Goal: Task Accomplishment & Management: Complete application form

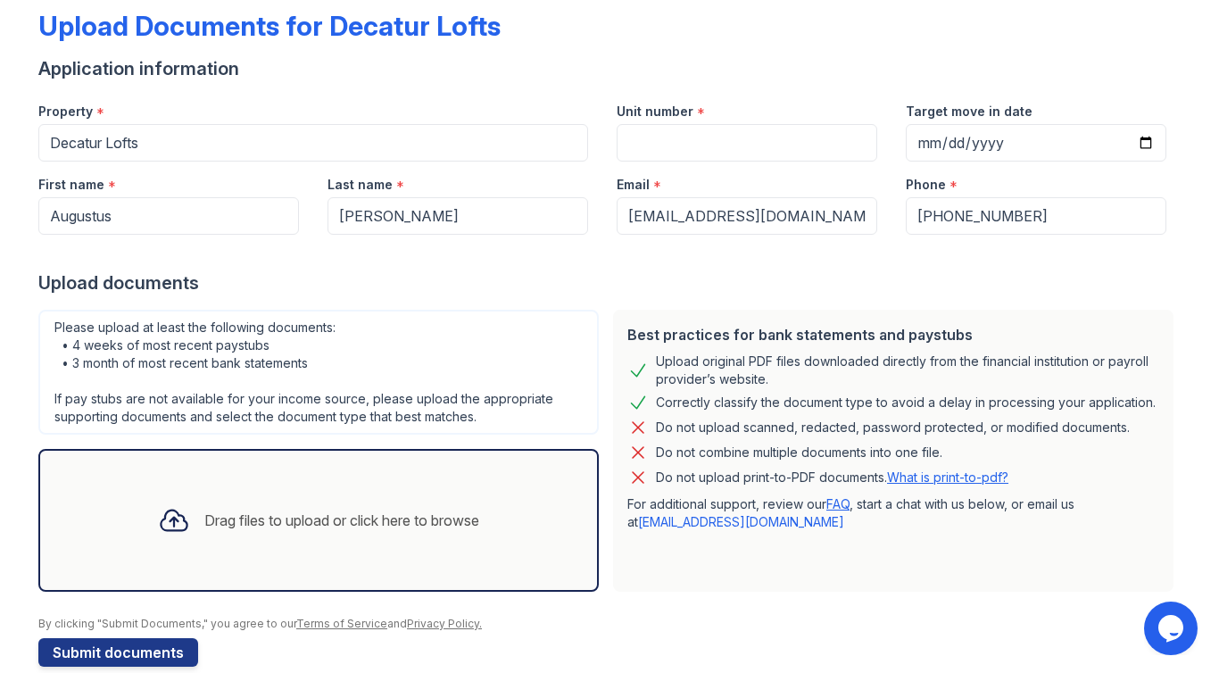
scroll to position [123, 0]
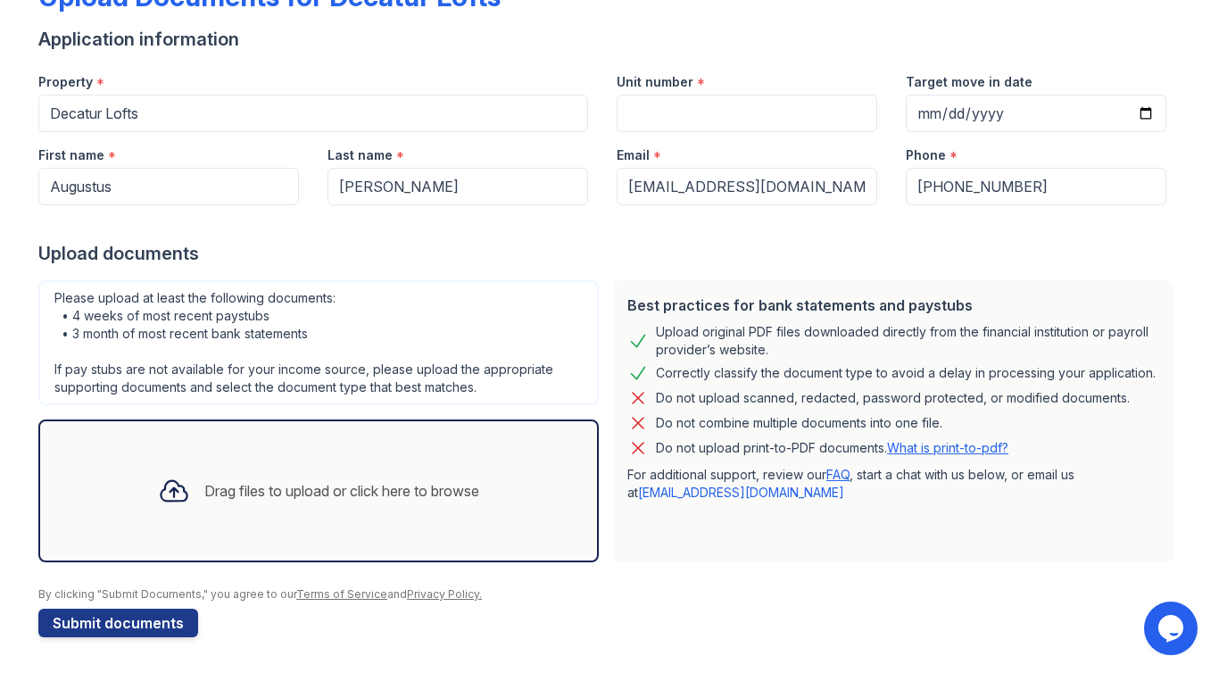
click at [319, 480] on div "Drag files to upload or click here to browse" at bounding box center [341, 490] width 275 height 21
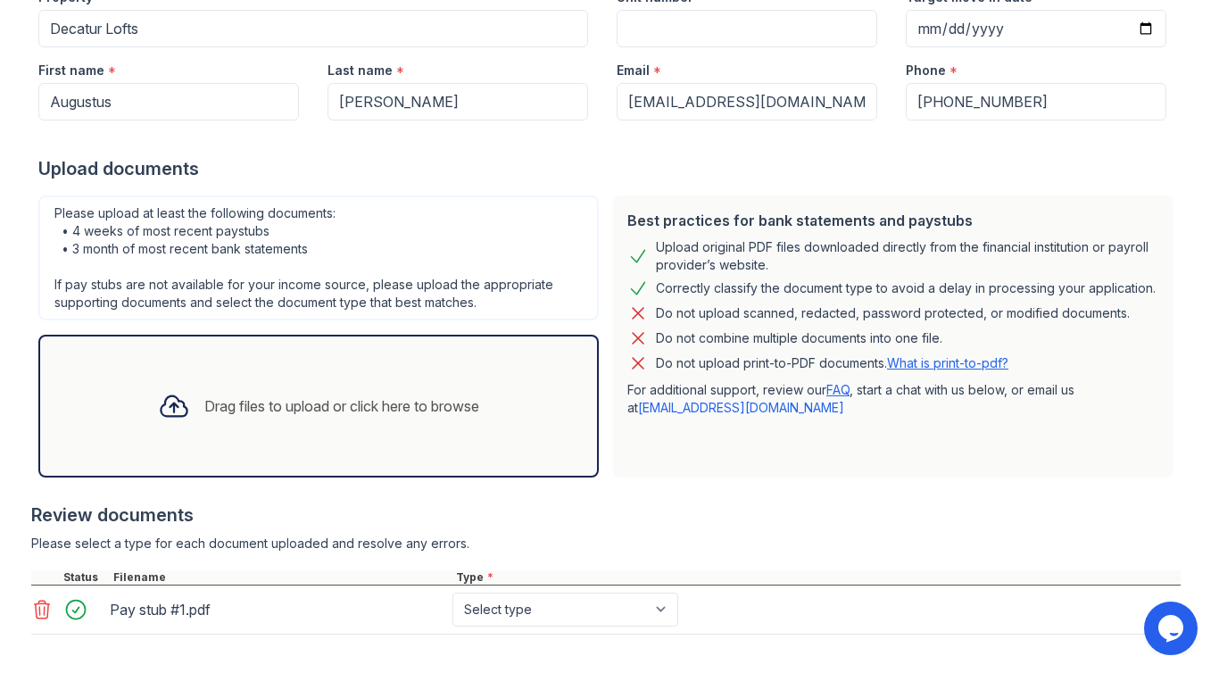
scroll to position [291, 0]
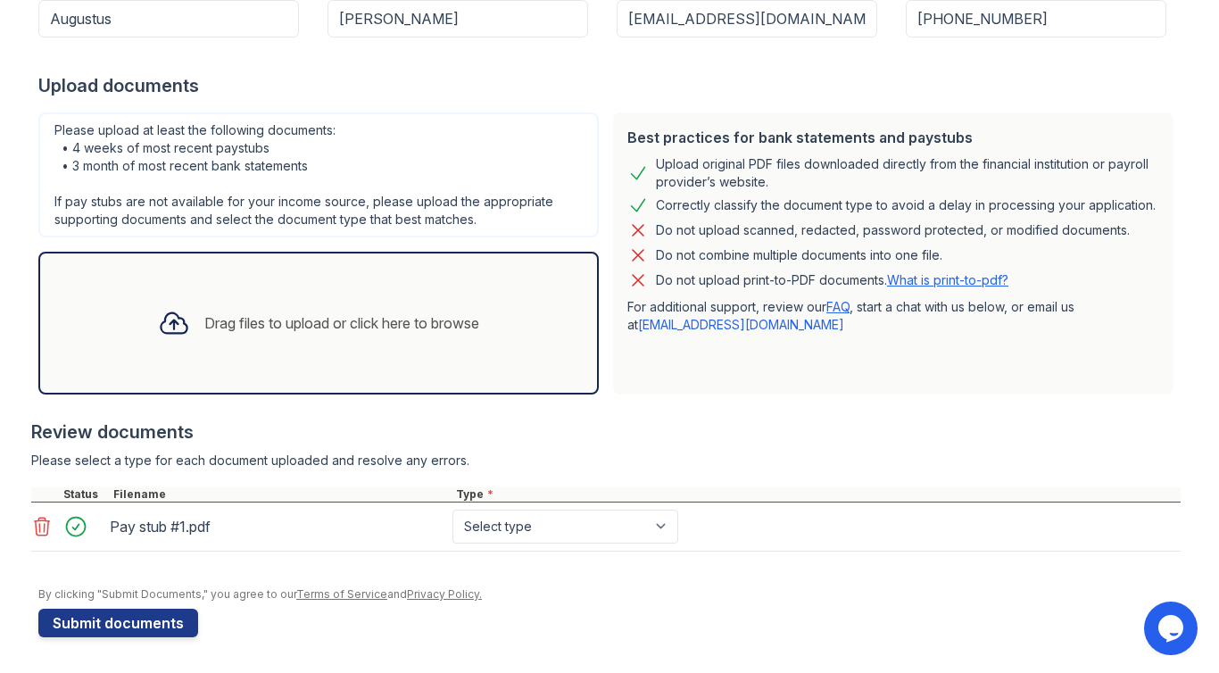
click at [289, 325] on div "Drag files to upload or click here to browse" at bounding box center [341, 322] width 275 height 21
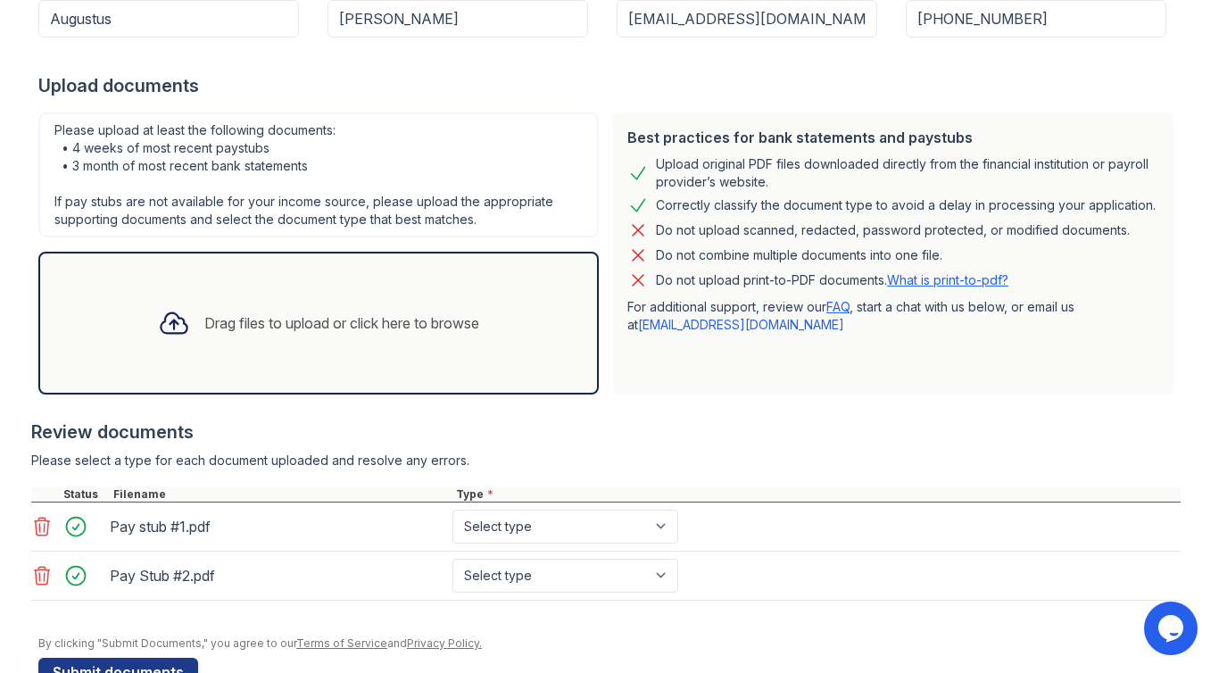
click at [321, 337] on div "Drag files to upload or click here to browse" at bounding box center [319, 323] width 350 height 61
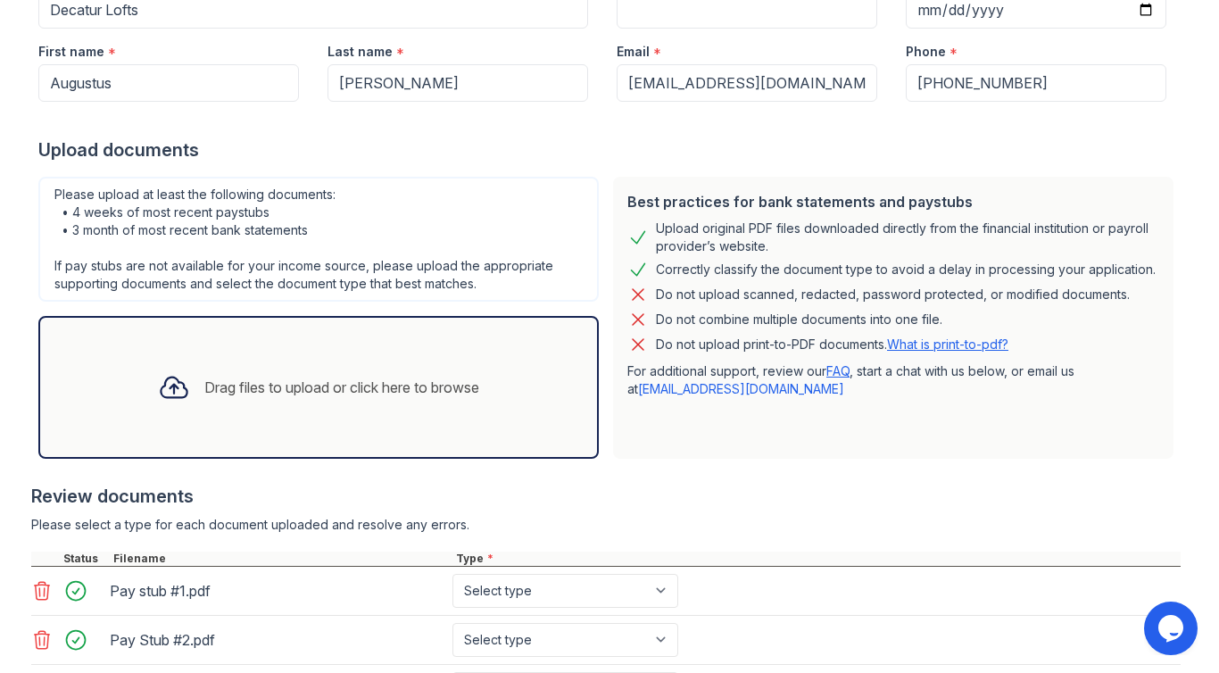
scroll to position [216, 0]
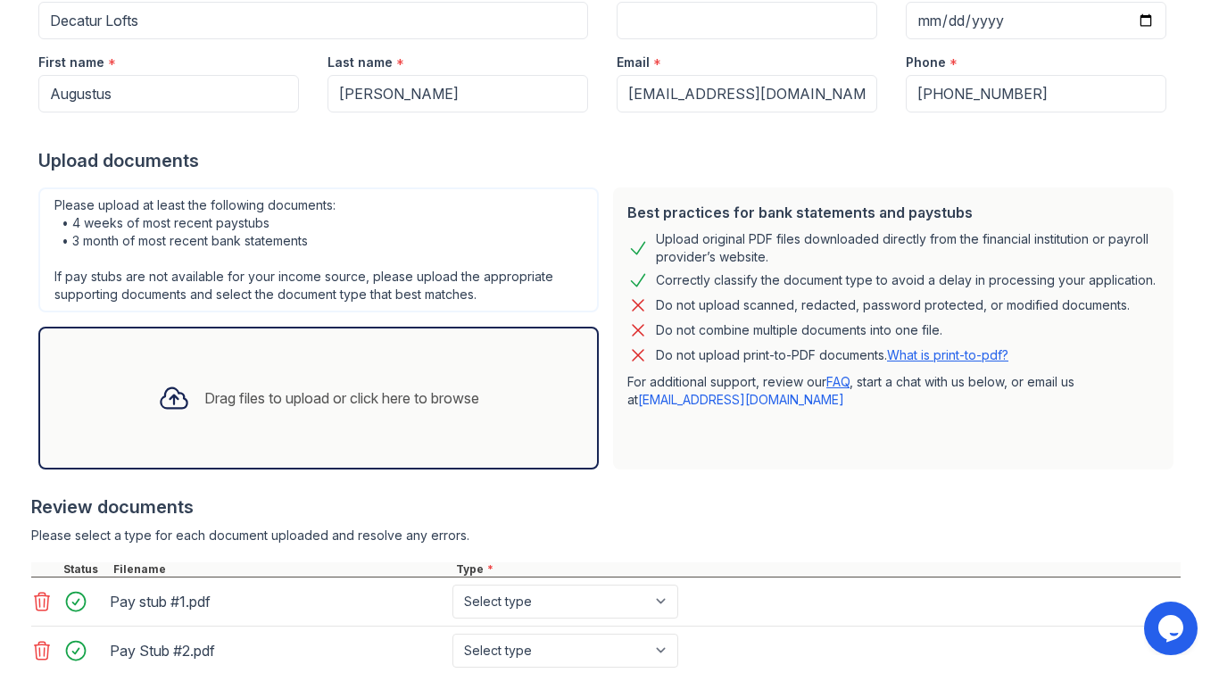
click at [271, 402] on div "Drag files to upload or click here to browse" at bounding box center [341, 397] width 275 height 21
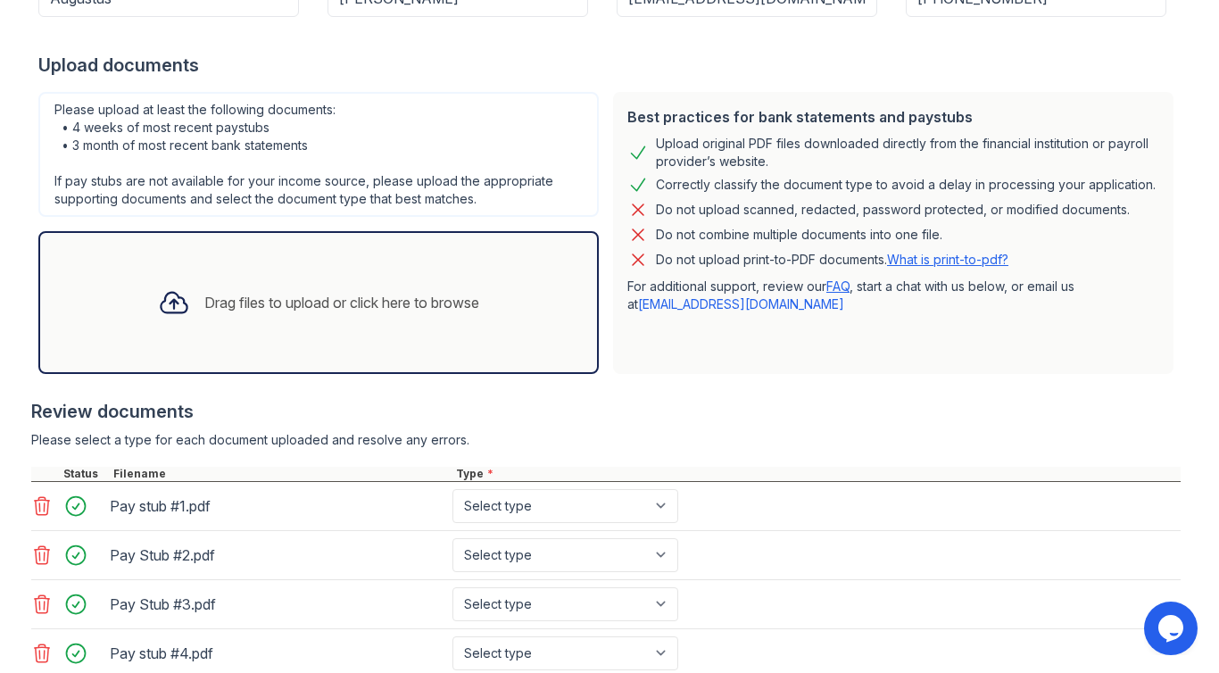
scroll to position [438, 0]
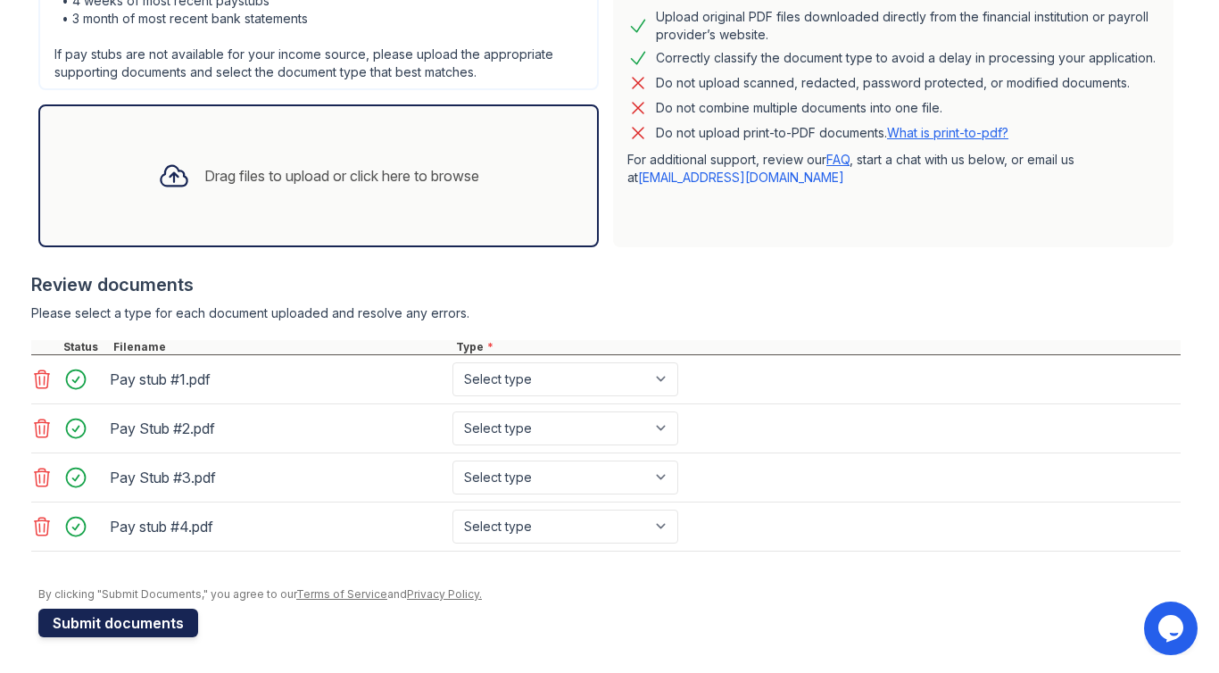
click at [141, 630] on button "Submit documents" at bounding box center [118, 623] width 160 height 29
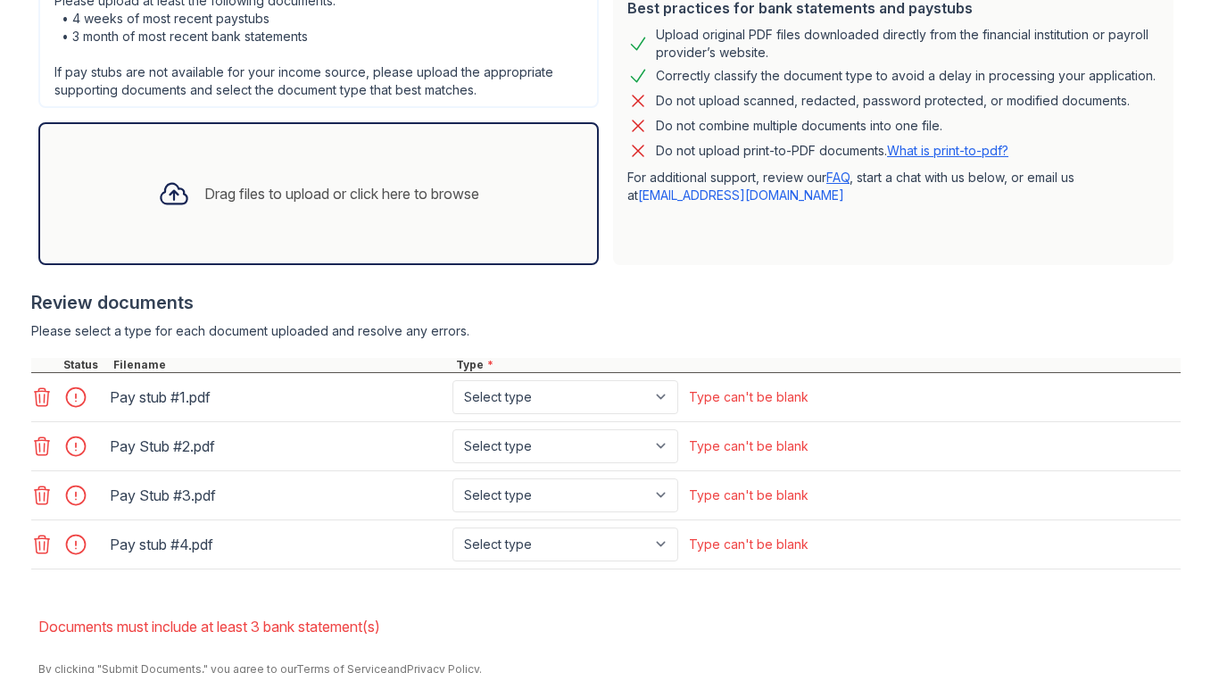
scroll to position [570, 0]
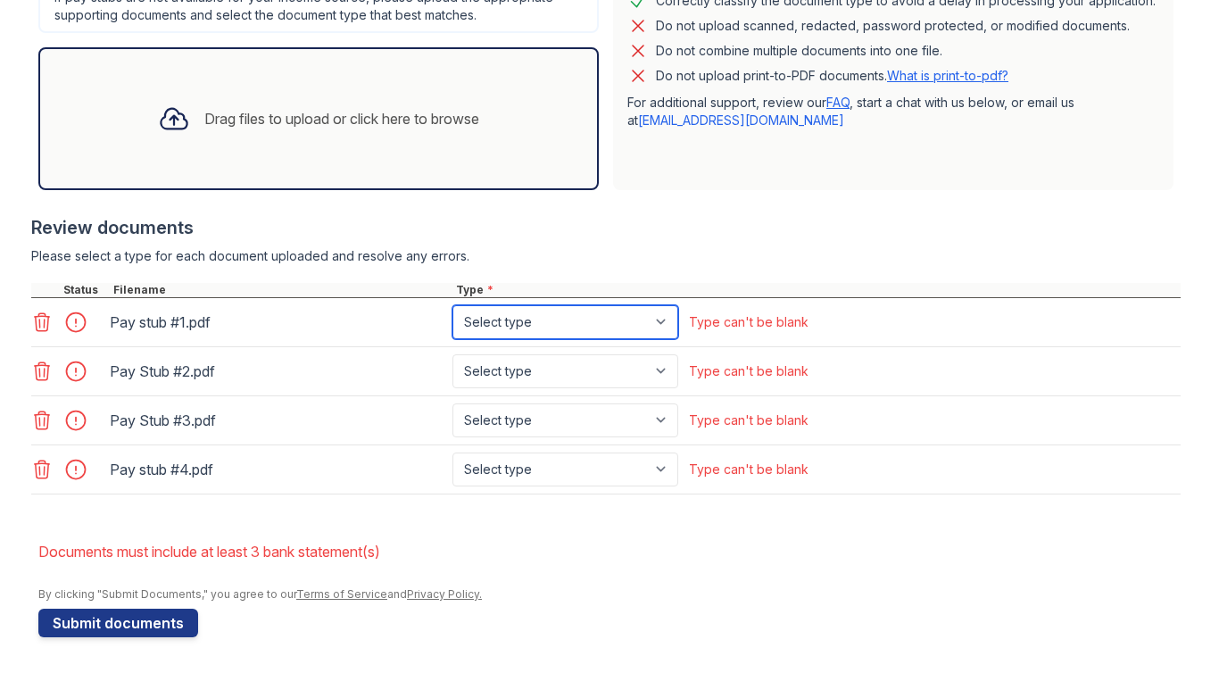
click at [663, 316] on select "Select type Paystub Bank Statement Offer Letter Tax Documents Benefit Award Let…" at bounding box center [566, 322] width 226 height 34
select select "paystub"
click at [453, 305] on select "Select type Paystub Bank Statement Offer Letter Tax Documents Benefit Award Let…" at bounding box center [566, 322] width 226 height 34
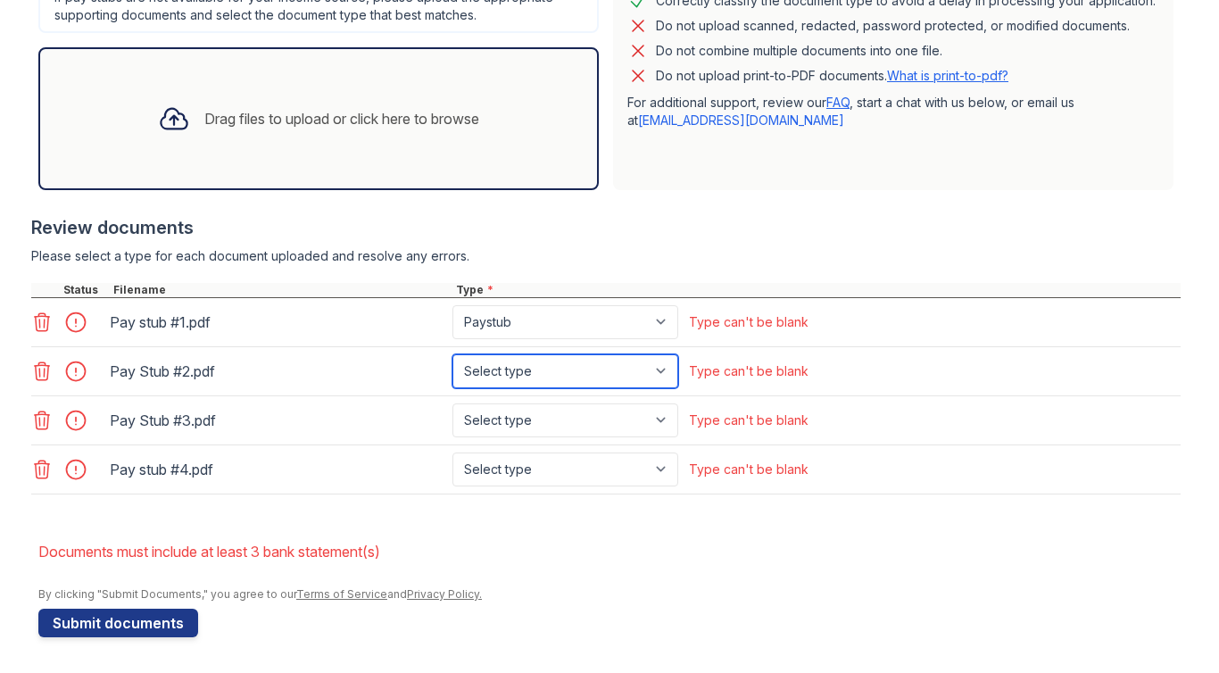
click at [666, 368] on select "Select type Paystub Bank Statement Offer Letter Tax Documents Benefit Award Let…" at bounding box center [566, 371] width 226 height 34
select select "paystub"
click at [453, 354] on select "Select type Paystub Bank Statement Offer Letter Tax Documents Benefit Award Let…" at bounding box center [566, 371] width 226 height 34
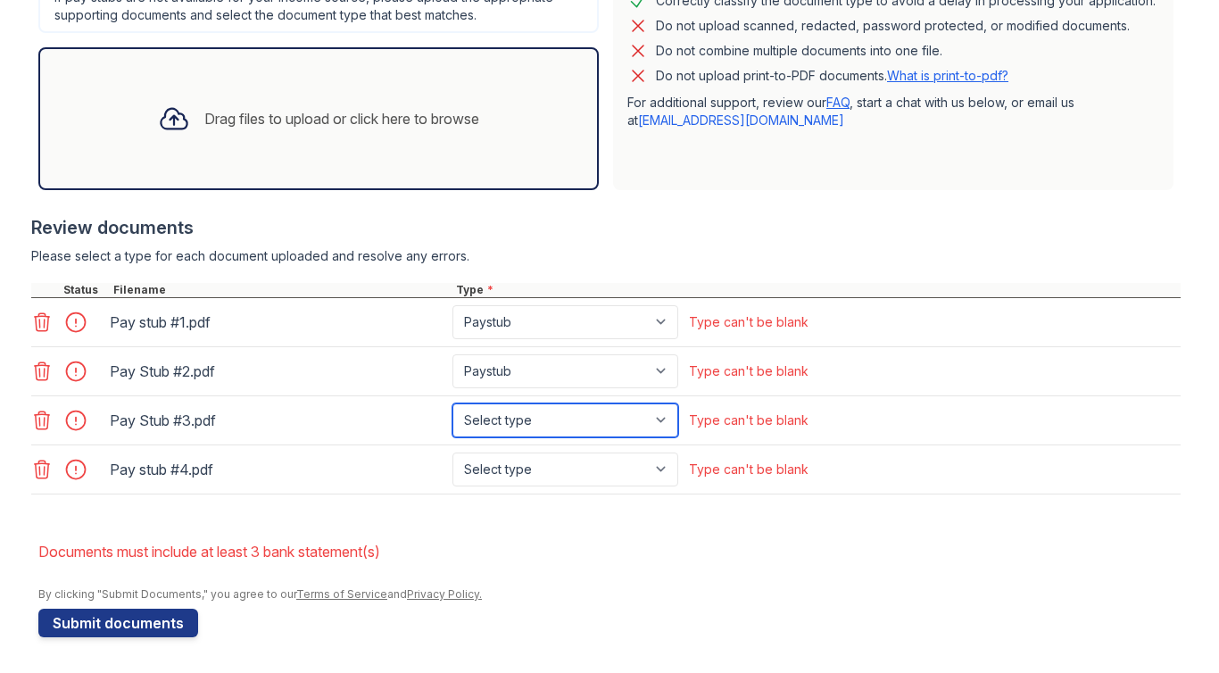
click at [667, 414] on select "Select type Paystub Bank Statement Offer Letter Tax Documents Benefit Award Let…" at bounding box center [566, 420] width 226 height 34
select select "paystub"
click at [453, 403] on select "Select type Paystub Bank Statement Offer Letter Tax Documents Benefit Award Let…" at bounding box center [566, 420] width 226 height 34
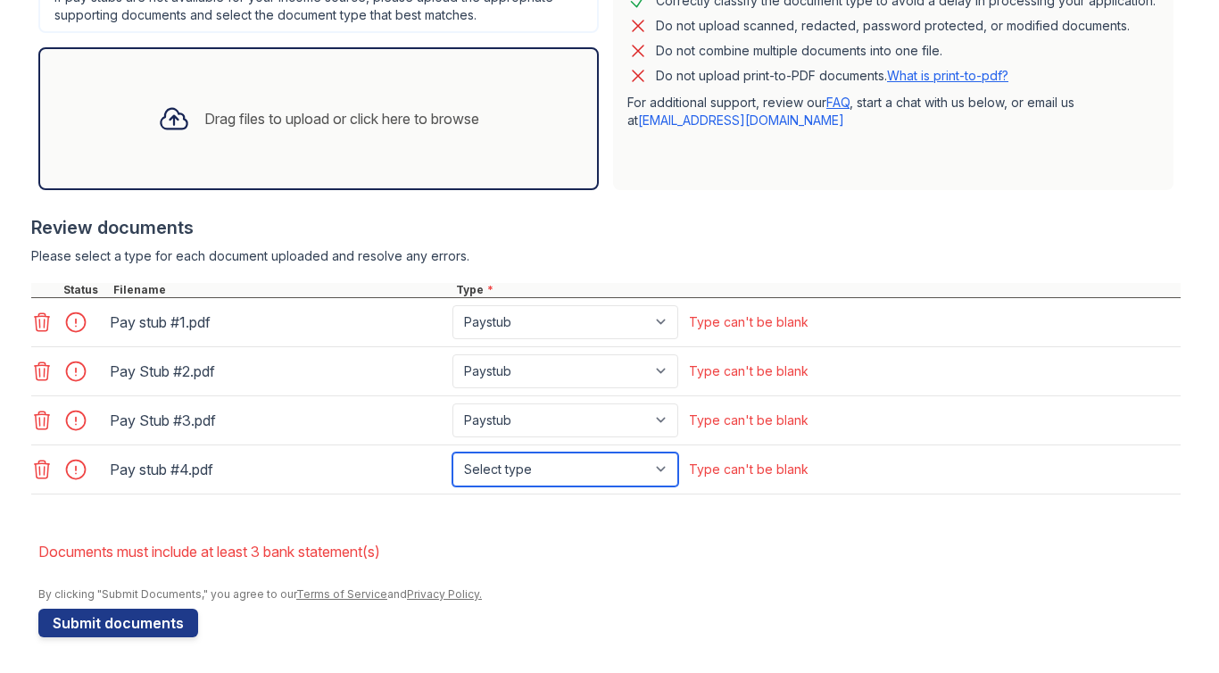
click at [664, 465] on select "Select type Paystub Bank Statement Offer Letter Tax Documents Benefit Award Let…" at bounding box center [566, 470] width 226 height 34
select select "paystub"
click at [453, 453] on select "Select type Paystub Bank Statement Offer Letter Tax Documents Benefit Award Let…" at bounding box center [566, 470] width 226 height 34
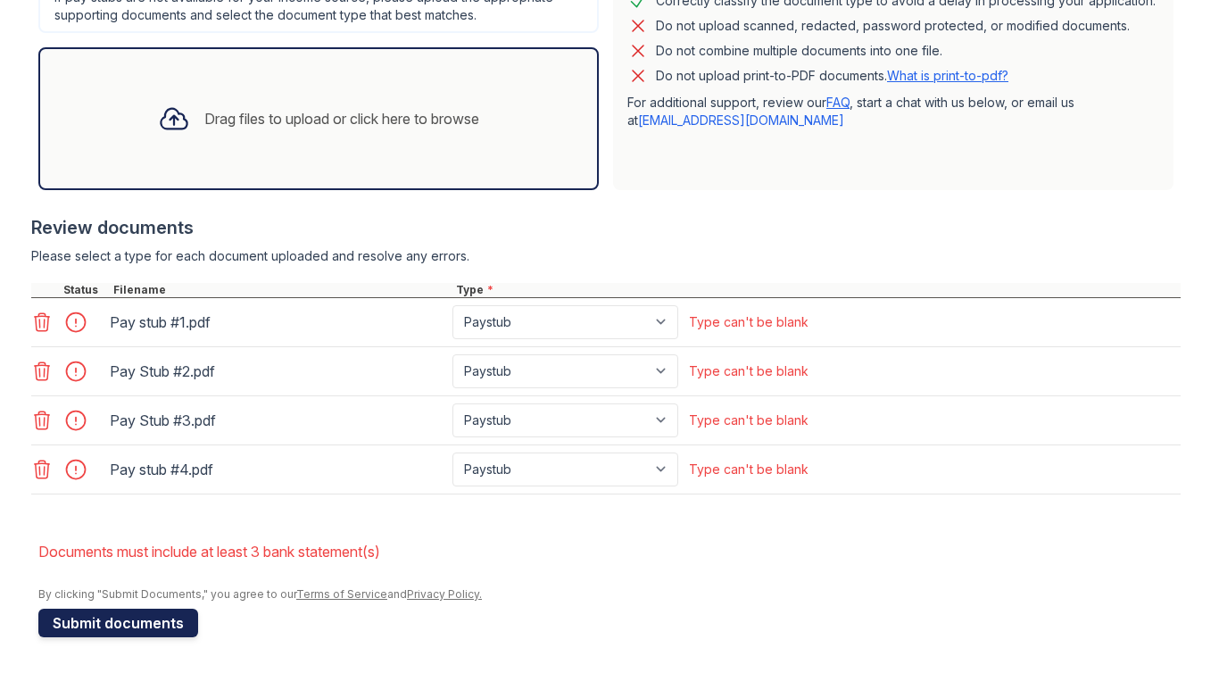
click at [109, 625] on button "Submit documents" at bounding box center [118, 623] width 160 height 29
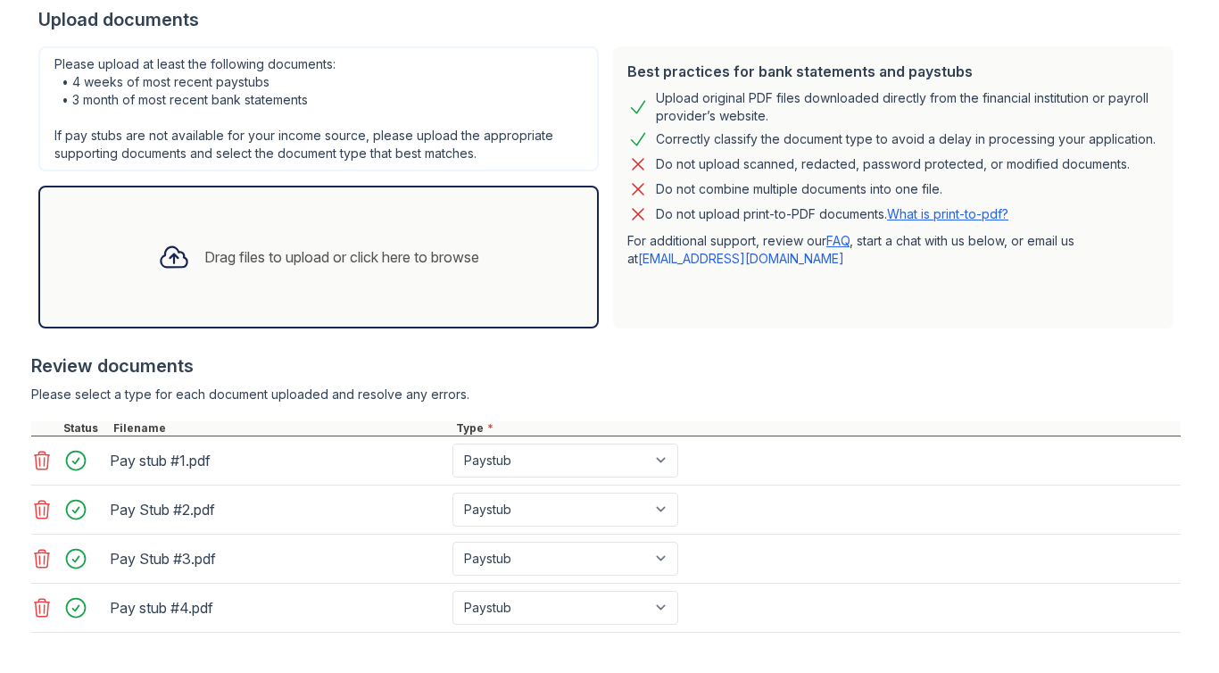
scroll to position [419, 0]
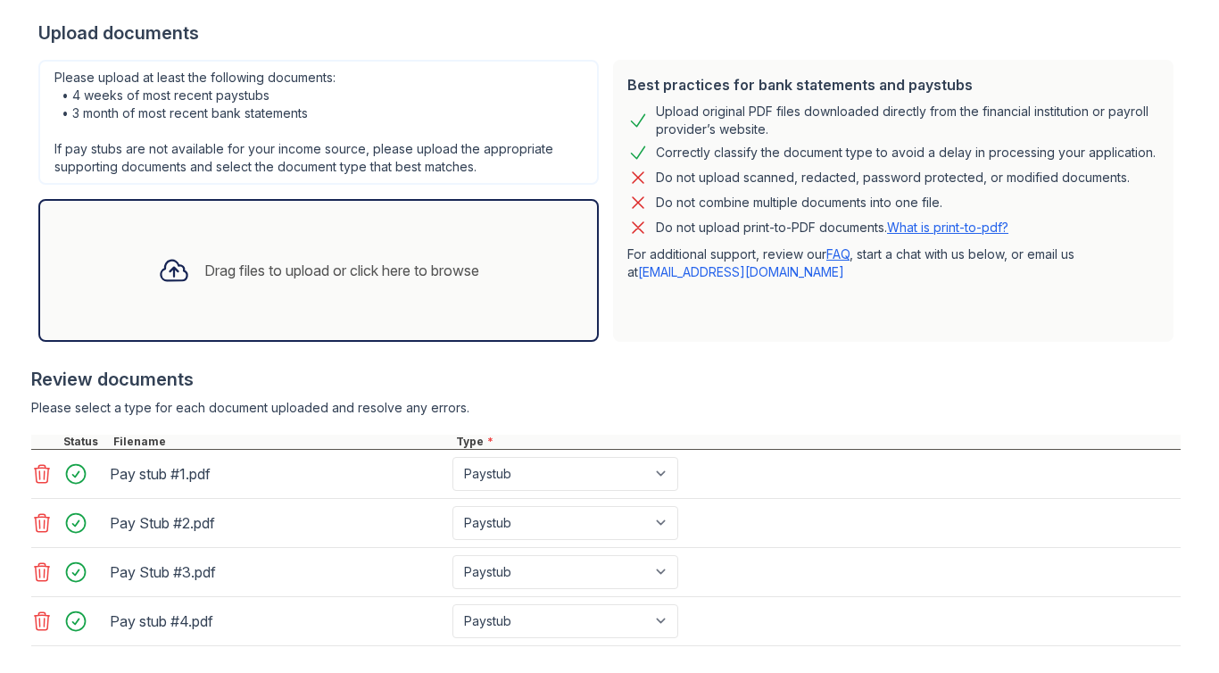
click at [378, 273] on div "Drag files to upload or click here to browse" at bounding box center [341, 270] width 275 height 21
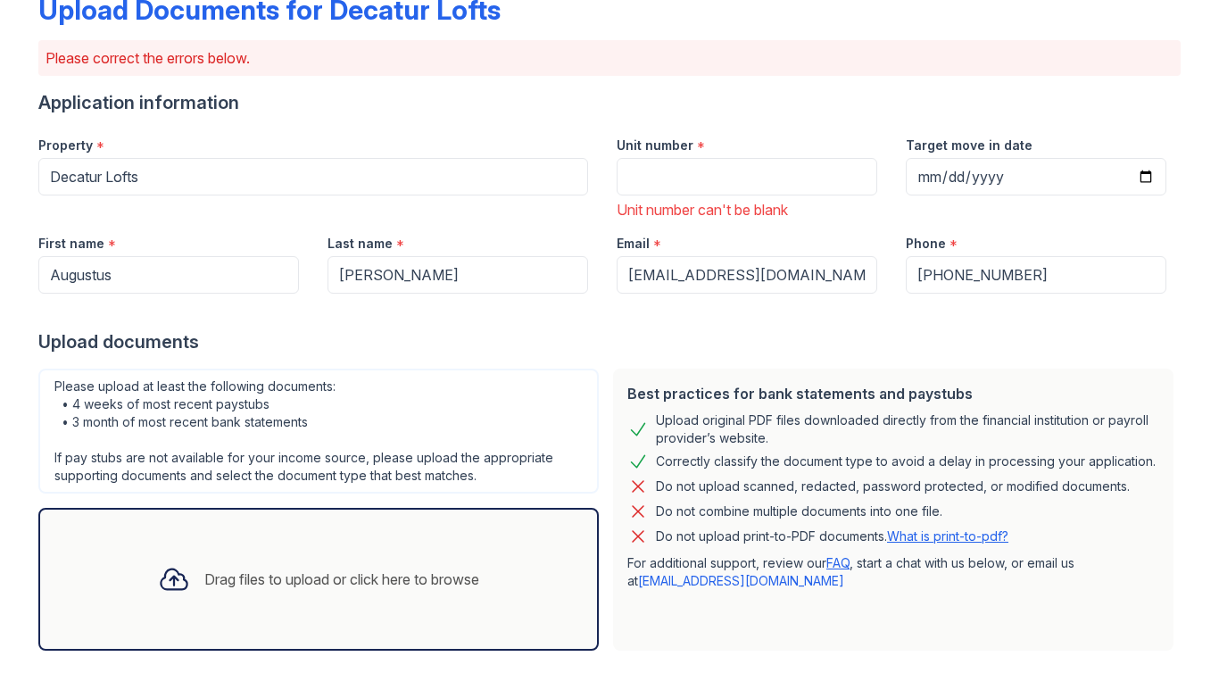
scroll to position [104, 0]
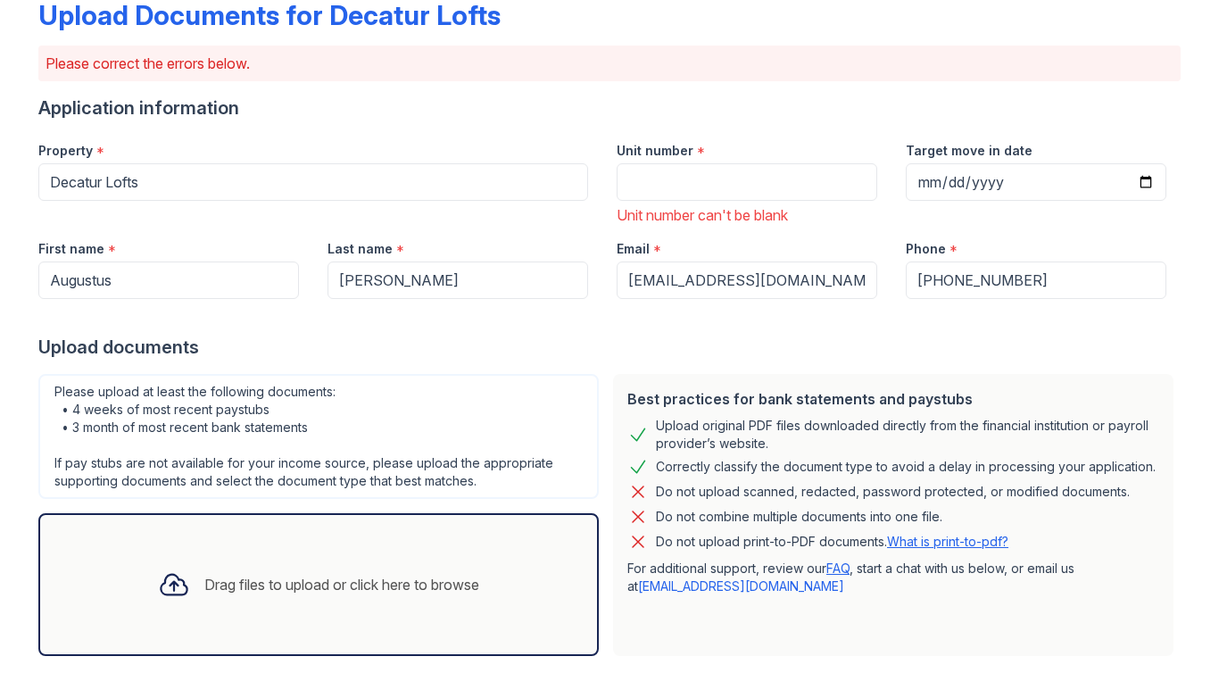
click at [266, 586] on div "Drag files to upload or click here to browse" at bounding box center [341, 584] width 275 height 21
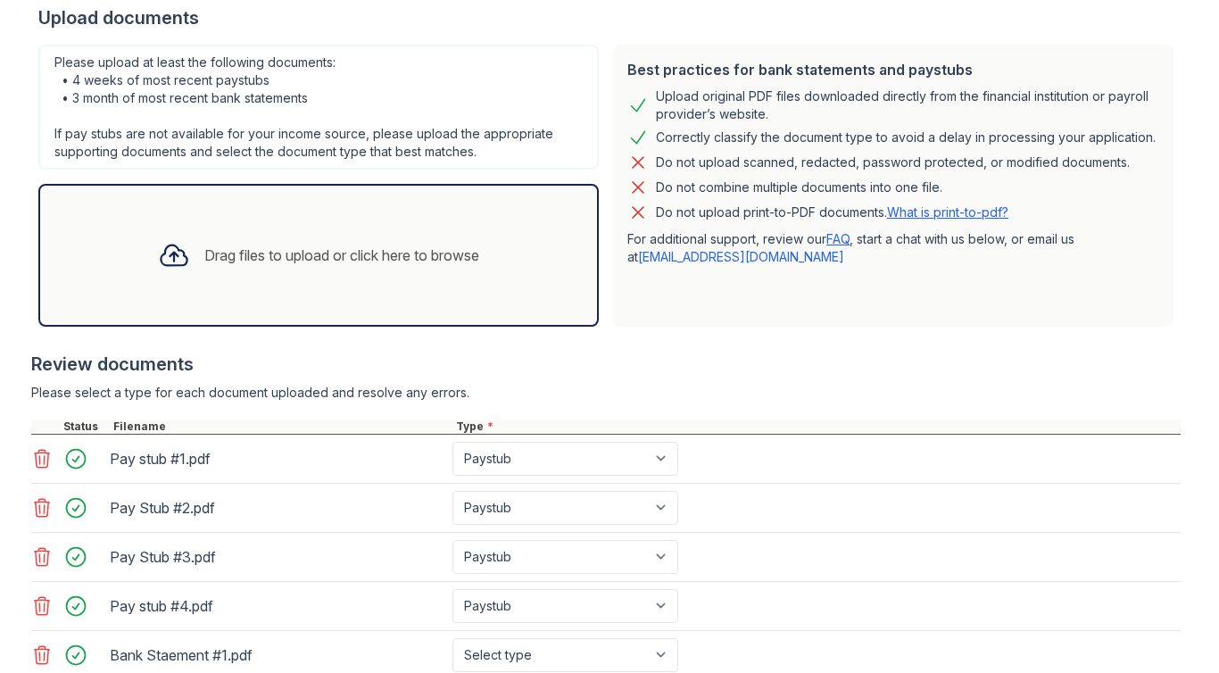
scroll to position [436, 0]
click at [334, 249] on div "Drag files to upload or click here to browse" at bounding box center [341, 253] width 275 height 21
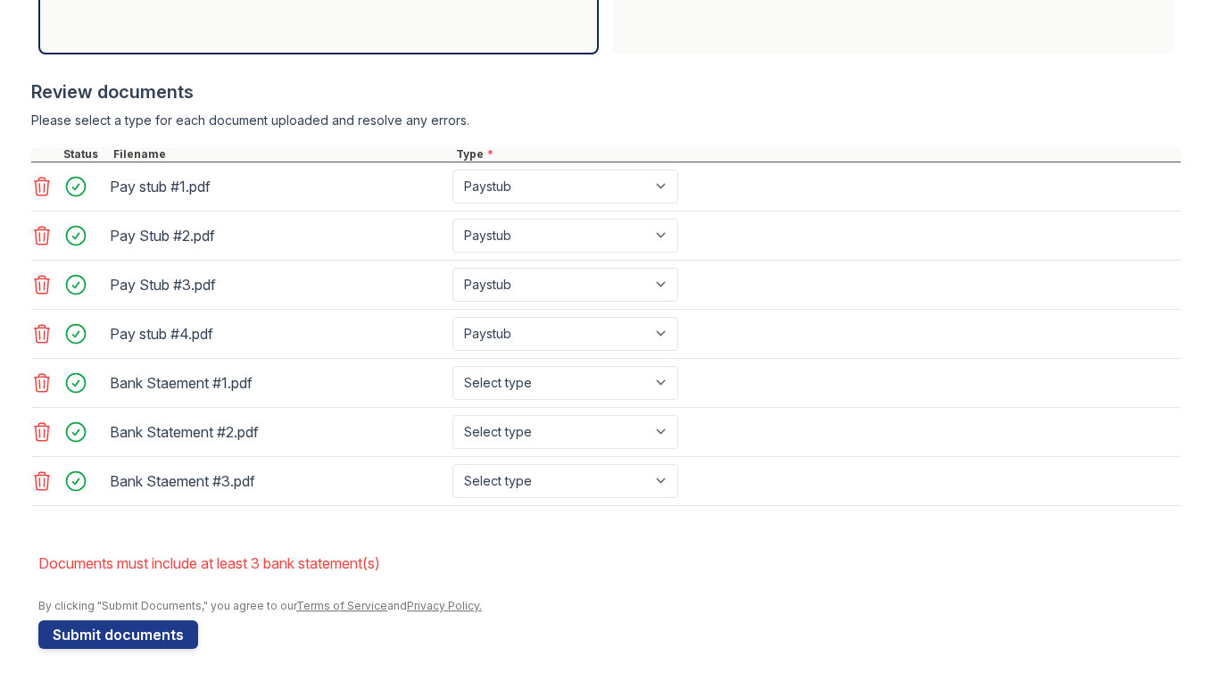
scroll to position [718, 0]
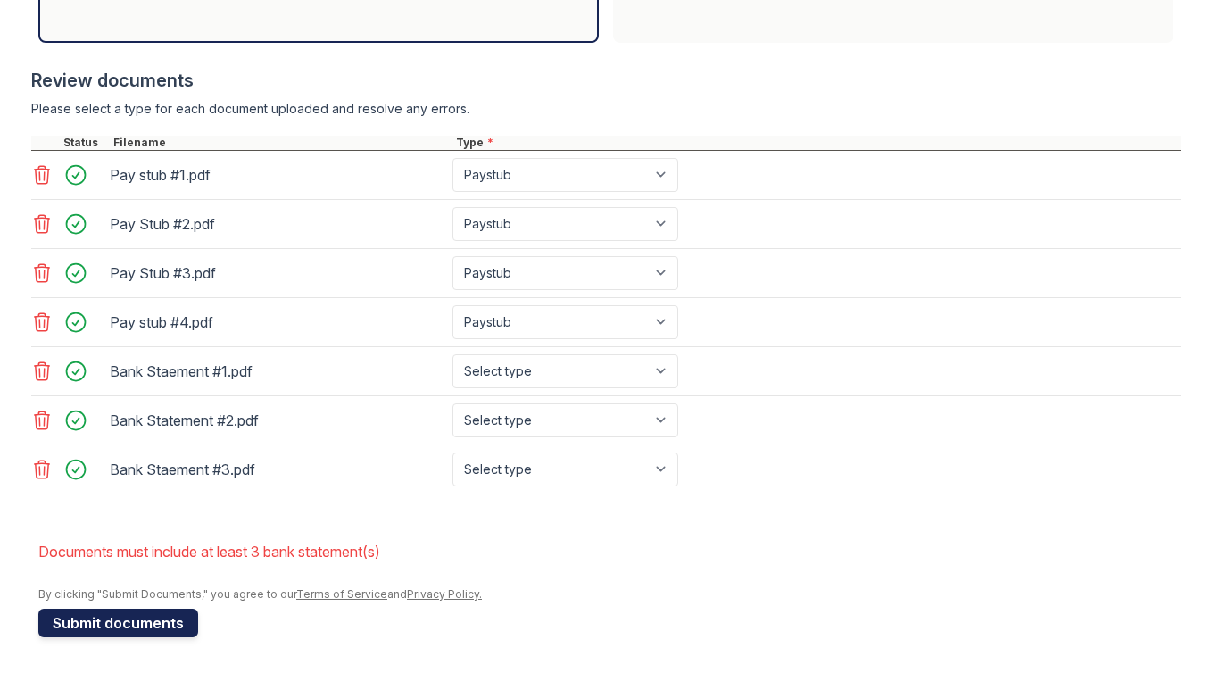
click at [156, 619] on button "Submit documents" at bounding box center [118, 623] width 160 height 29
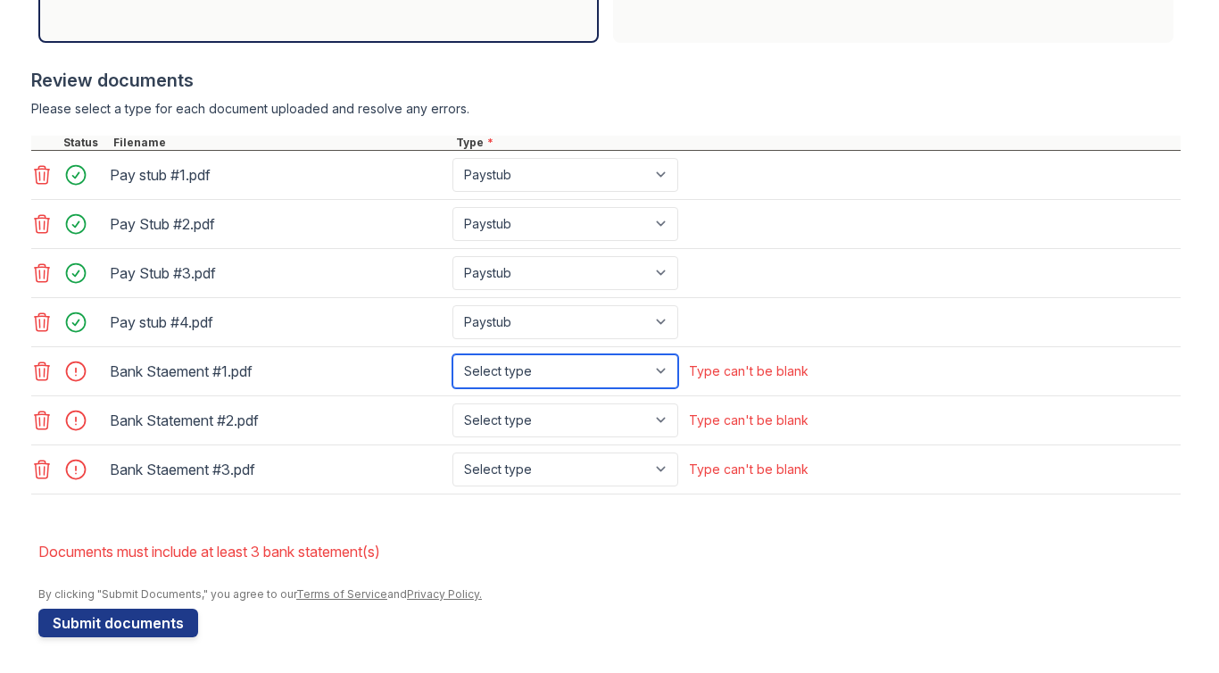
click at [660, 370] on select "Select type Paystub Bank Statement Offer Letter Tax Documents Benefit Award Let…" at bounding box center [566, 371] width 226 height 34
select select "bank_statement"
click at [453, 354] on select "Select type Paystub Bank Statement Offer Letter Tax Documents Benefit Award Let…" at bounding box center [566, 371] width 226 height 34
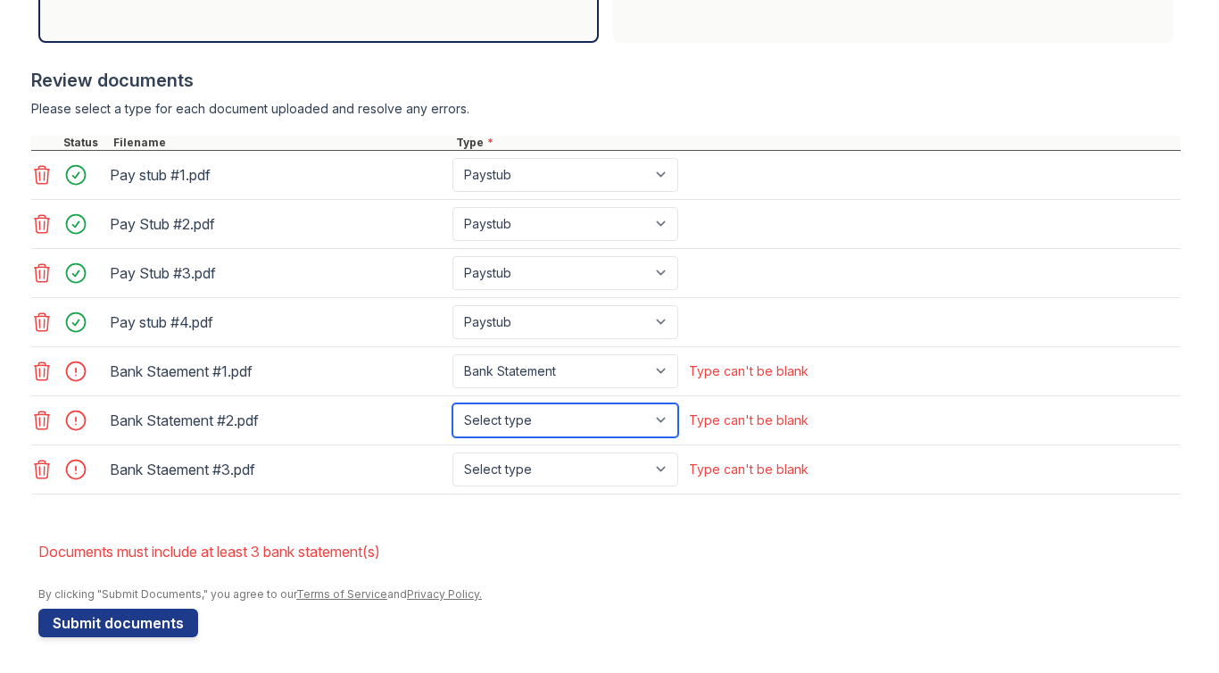
click at [664, 422] on select "Select type Paystub Bank Statement Offer Letter Tax Documents Benefit Award Let…" at bounding box center [566, 420] width 226 height 34
select select "bank_statement"
click at [453, 403] on select "Select type Paystub Bank Statement Offer Letter Tax Documents Benefit Award Let…" at bounding box center [566, 420] width 226 height 34
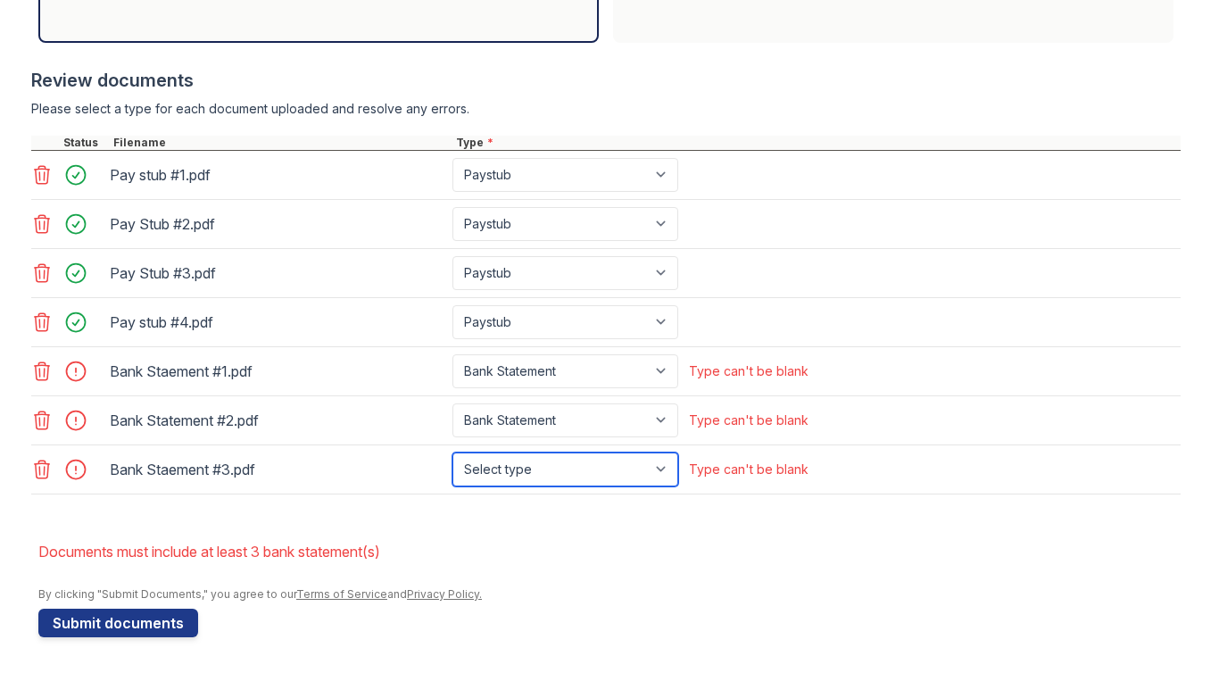
click at [659, 472] on select "Select type Paystub Bank Statement Offer Letter Tax Documents Benefit Award Let…" at bounding box center [566, 470] width 226 height 34
select select "bank_statement"
click at [453, 453] on select "Select type Paystub Bank Statement Offer Letter Tax Documents Benefit Award Let…" at bounding box center [566, 470] width 226 height 34
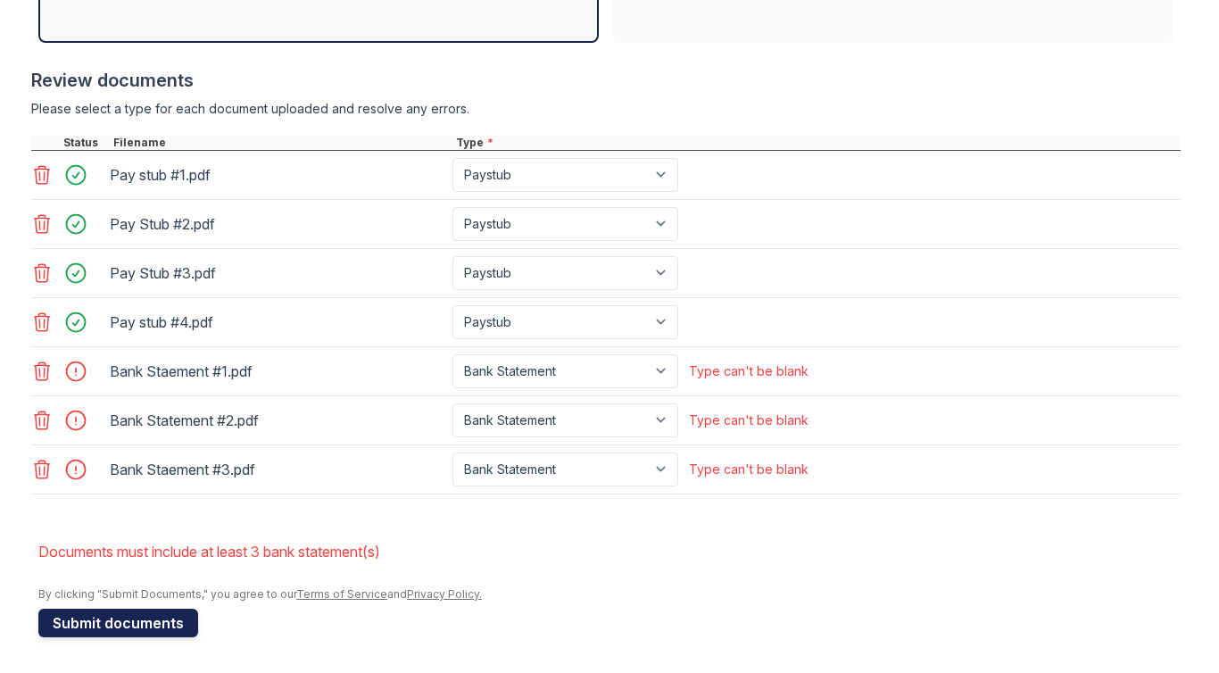
click at [160, 617] on button "Submit documents" at bounding box center [118, 623] width 160 height 29
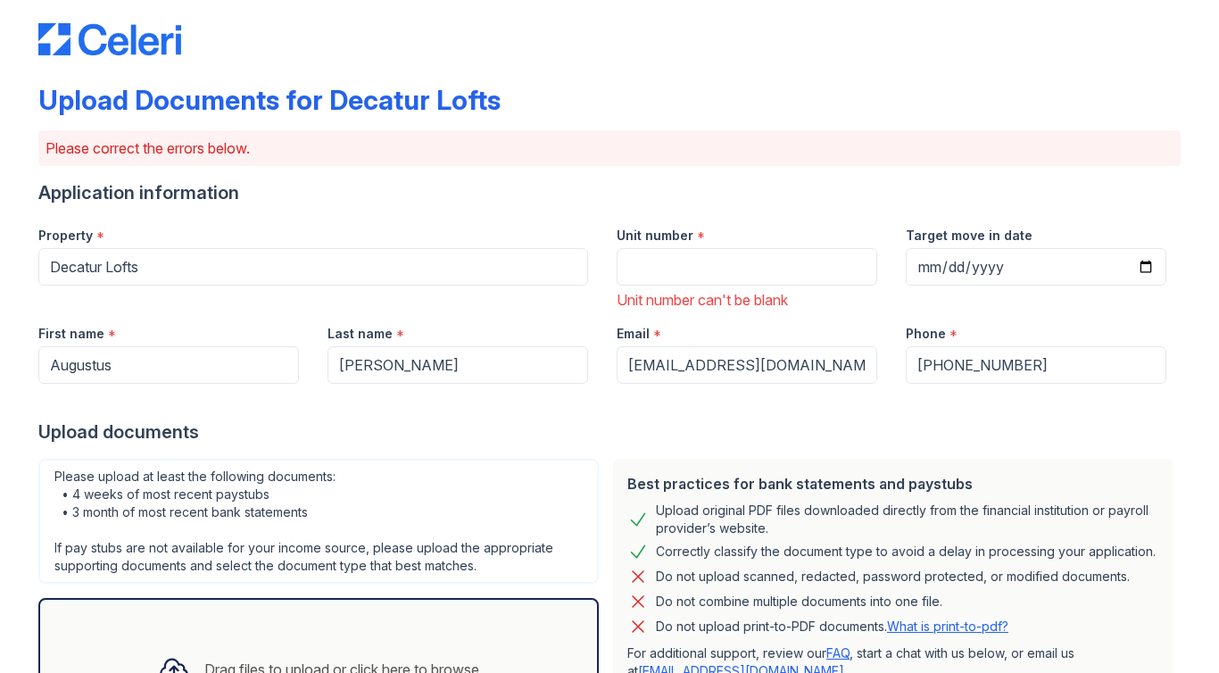
scroll to position [0, 0]
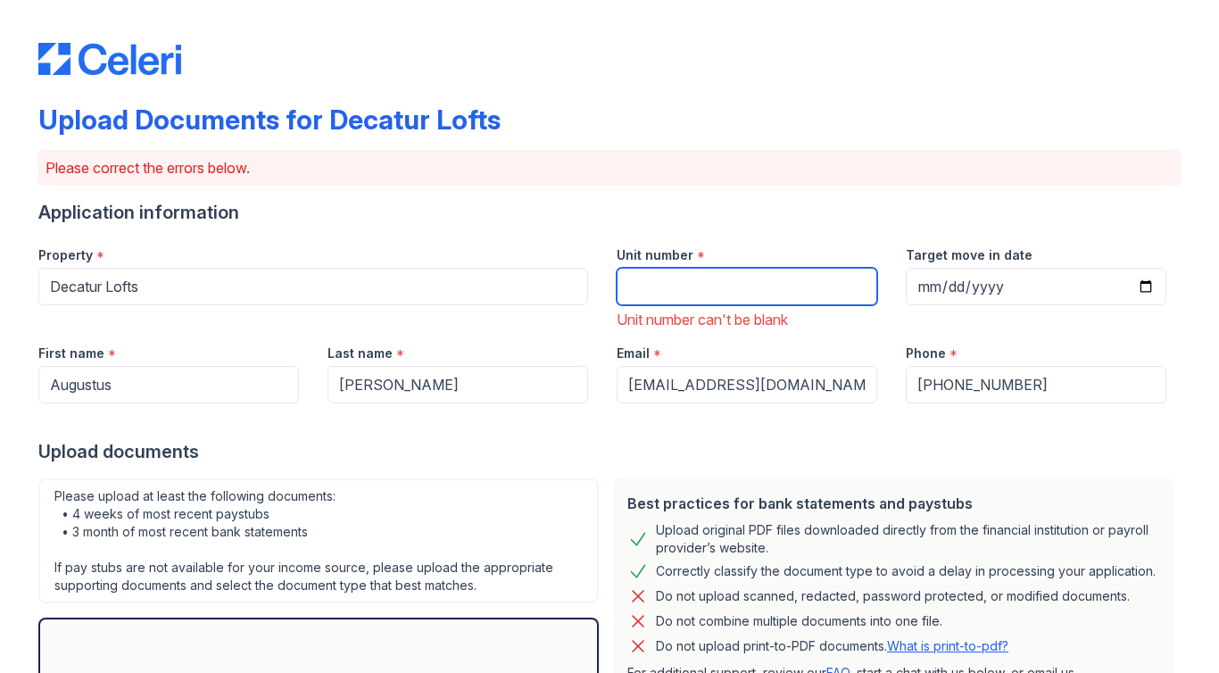
click at [659, 290] on input "Unit number" at bounding box center [747, 286] width 261 height 37
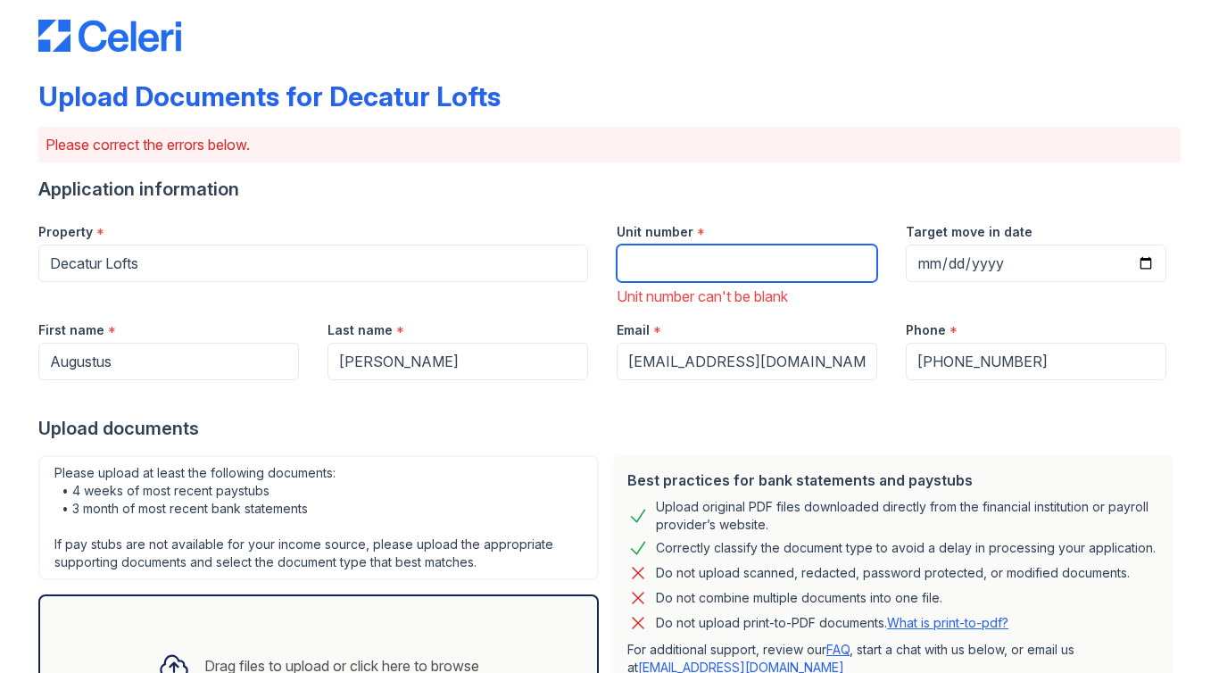
scroll to position [26, 0]
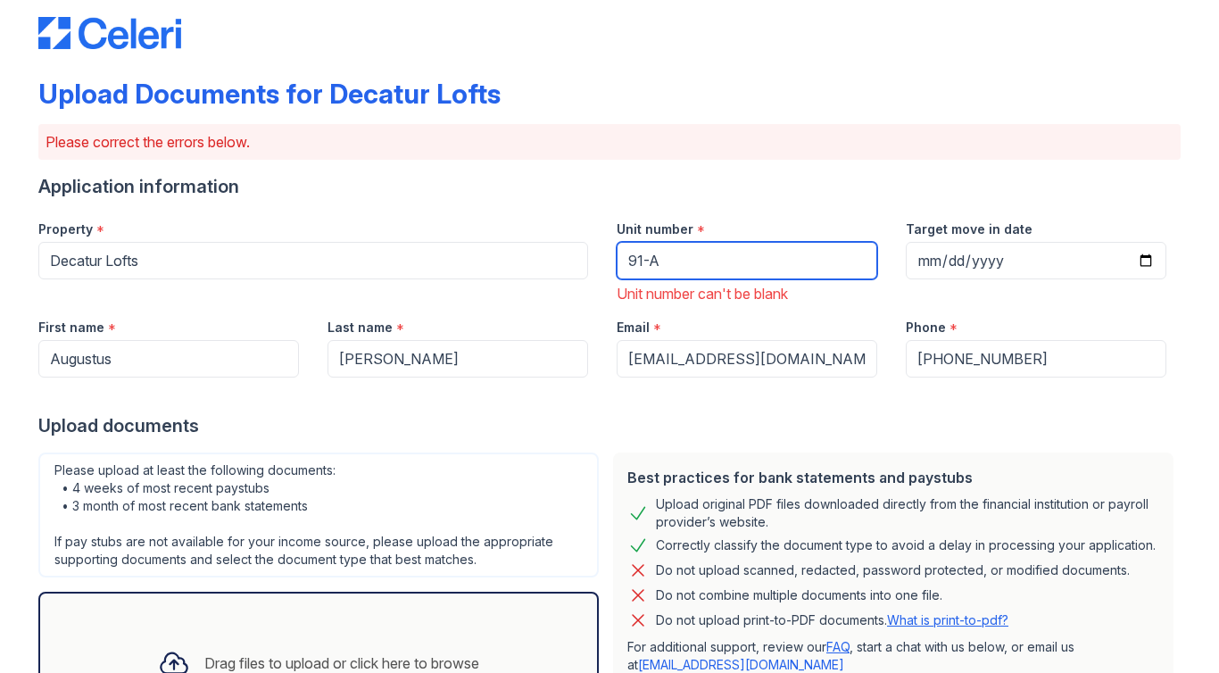
type input "91-A"
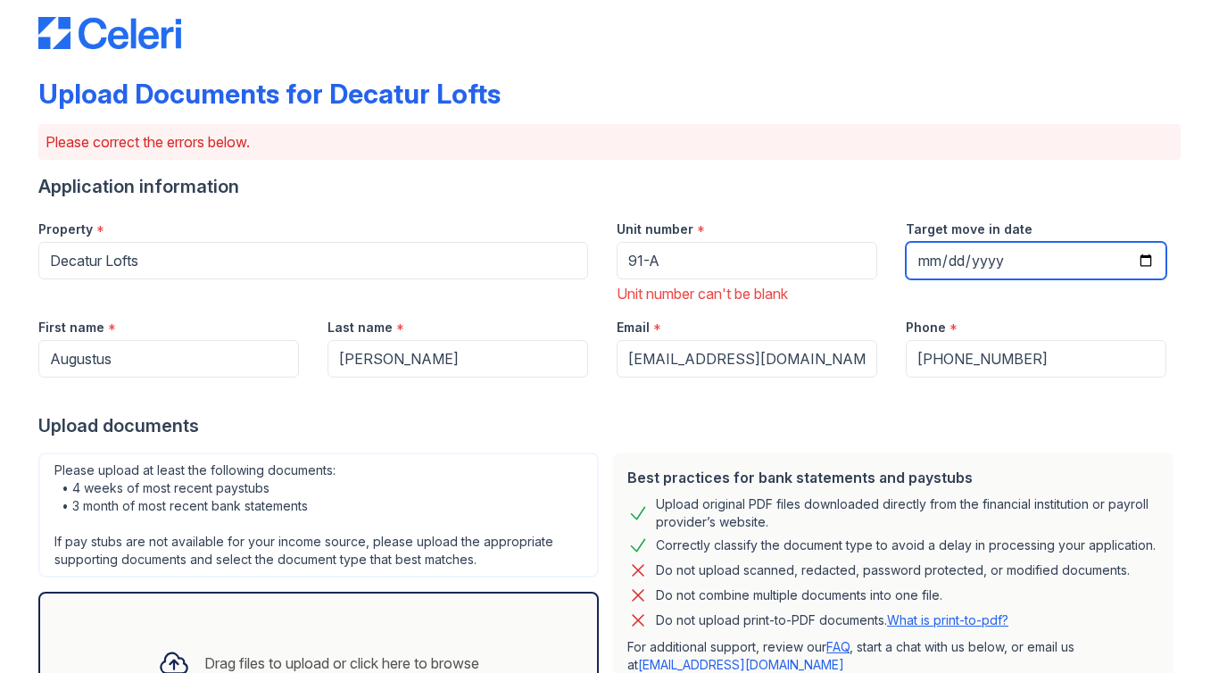
click at [985, 259] on input "Target move in date" at bounding box center [1036, 260] width 261 height 37
click at [934, 258] on input "Target move in date" at bounding box center [1036, 260] width 261 height 37
type input "[DATE]"
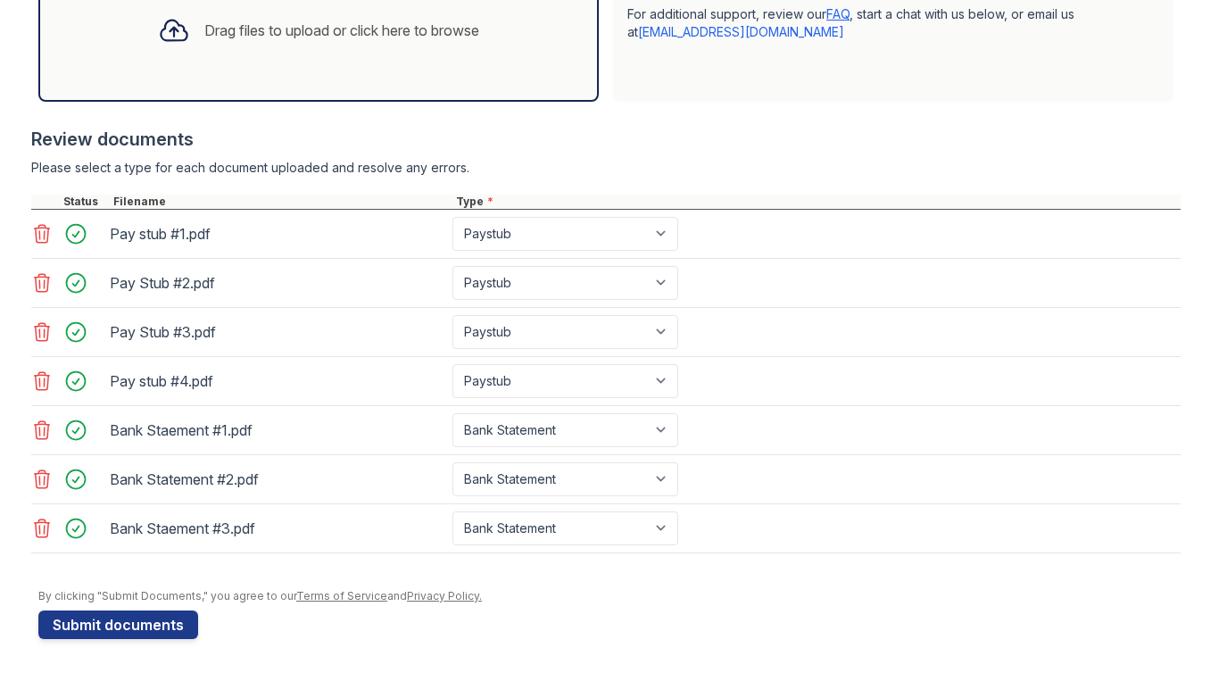
scroll to position [660, 0]
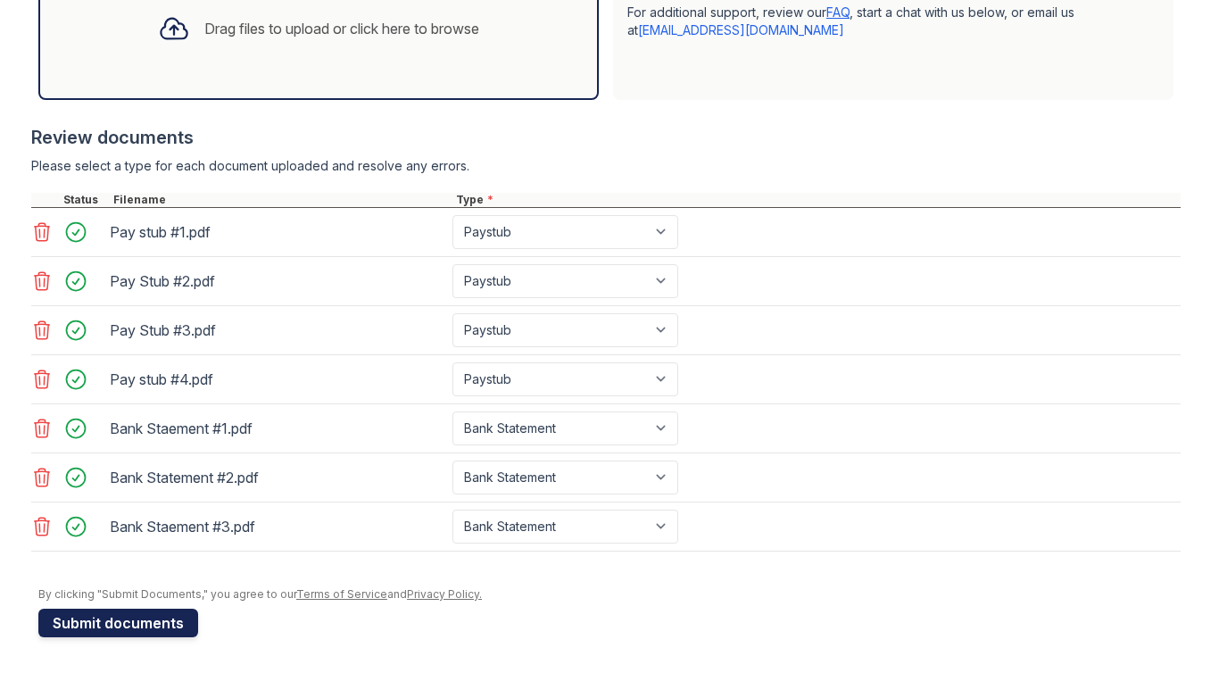
click at [129, 614] on button "Submit documents" at bounding box center [118, 623] width 160 height 29
